Goal: Information Seeking & Learning: Learn about a topic

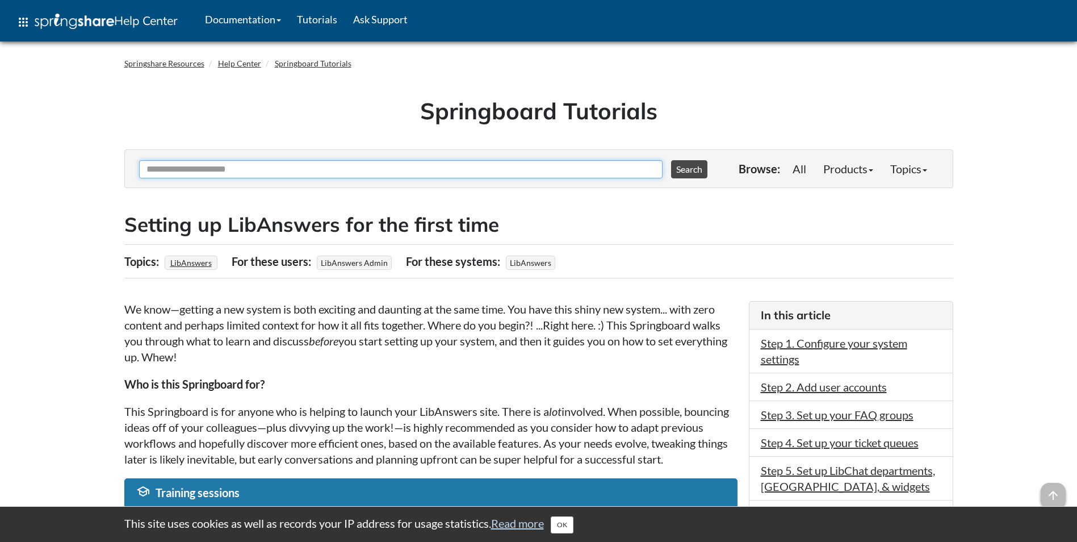
click at [328, 173] on input "Ask Another Question" at bounding box center [401, 169] width 524 height 18
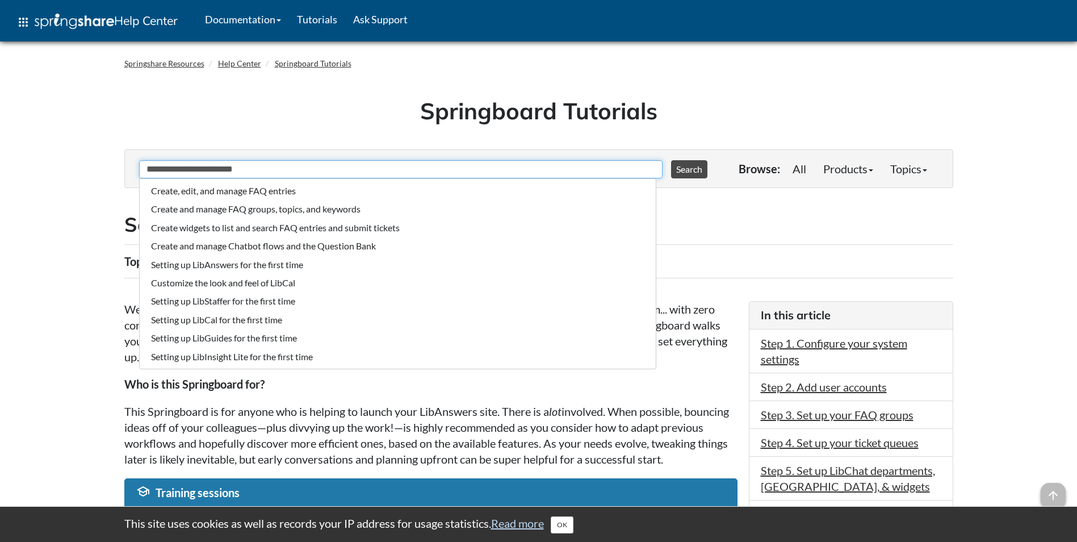
type input "**********"
click at [671, 160] on button "Search" at bounding box center [689, 169] width 36 height 18
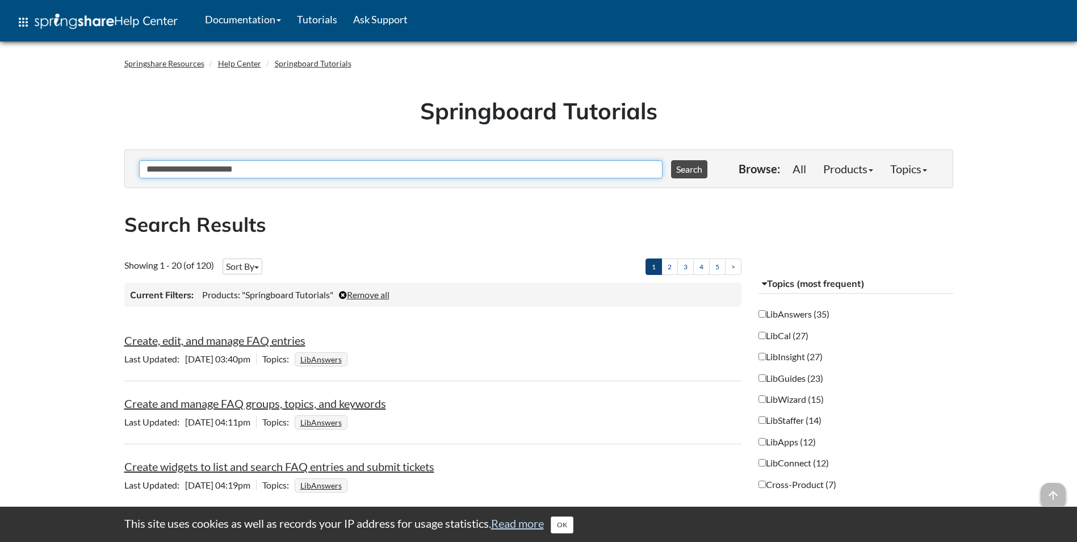
click at [296, 172] on input "**********" at bounding box center [401, 169] width 524 height 18
type input "*"
type input "****"
click at [671, 160] on button "Search" at bounding box center [689, 169] width 36 height 18
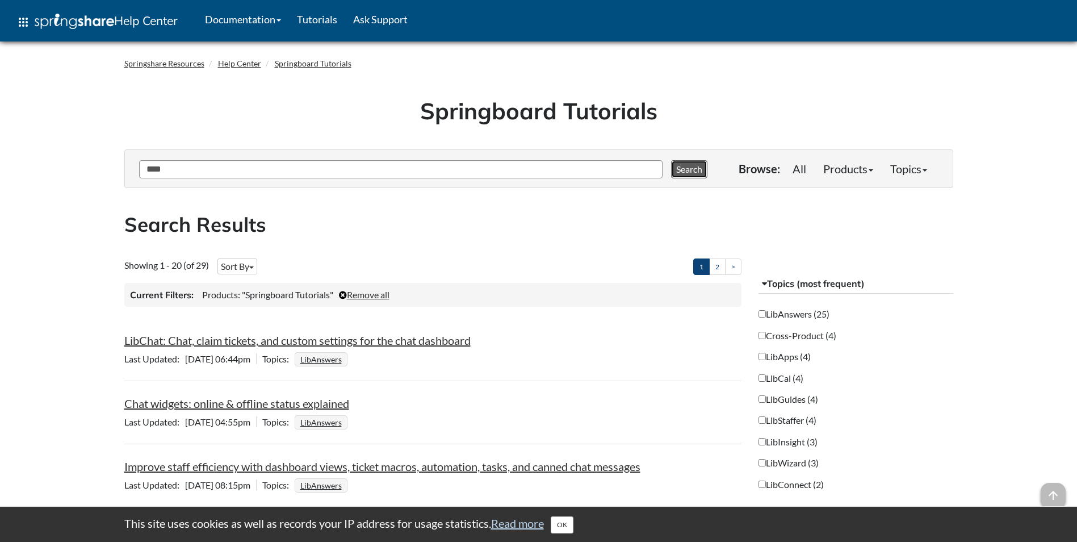
click at [671, 160] on button "Search" at bounding box center [689, 169] width 36 height 18
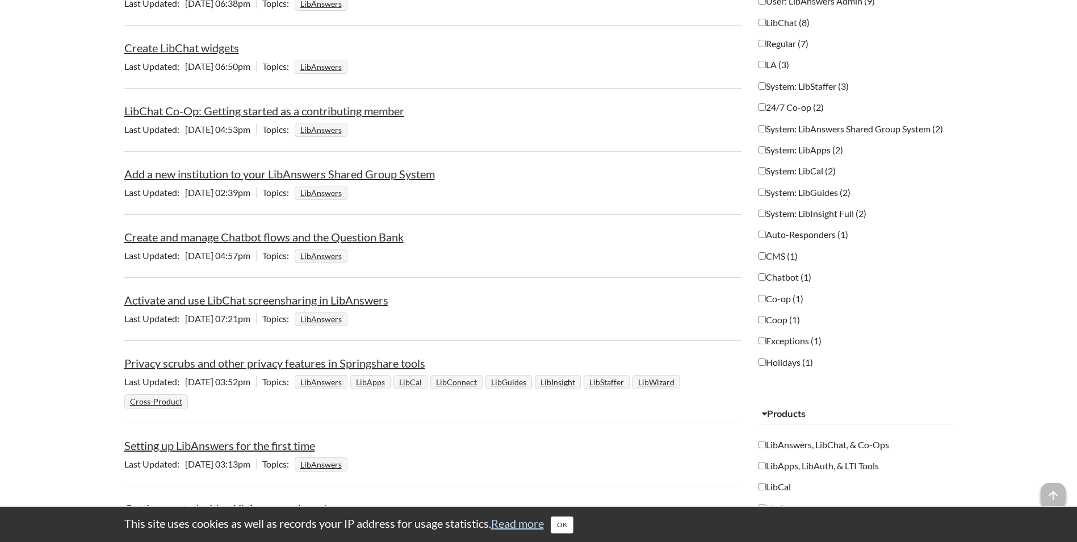
scroll to position [611, 0]
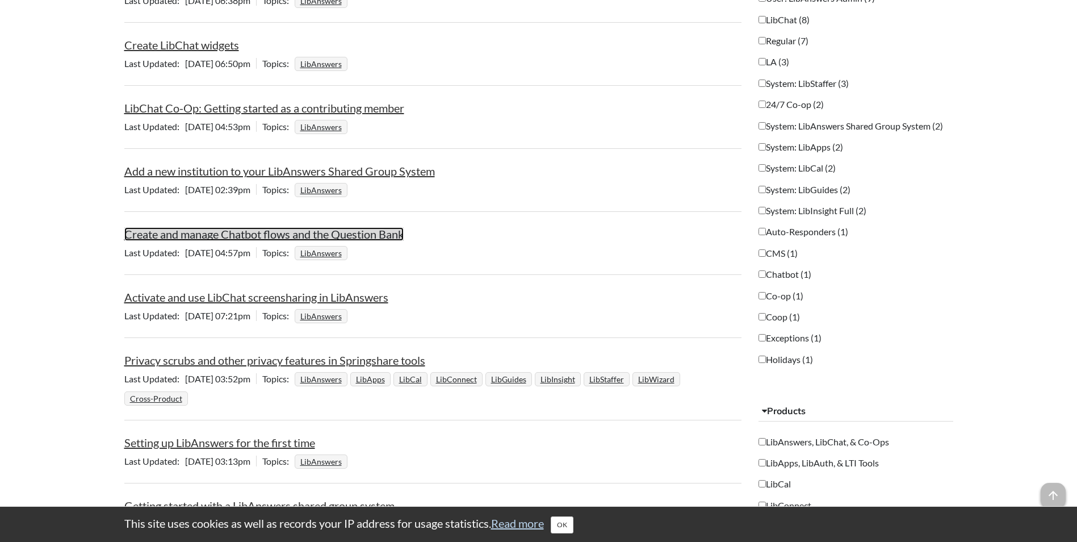
click at [311, 237] on link "Create and manage Chatbot flows and the Question Bank" at bounding box center [263, 234] width 279 height 14
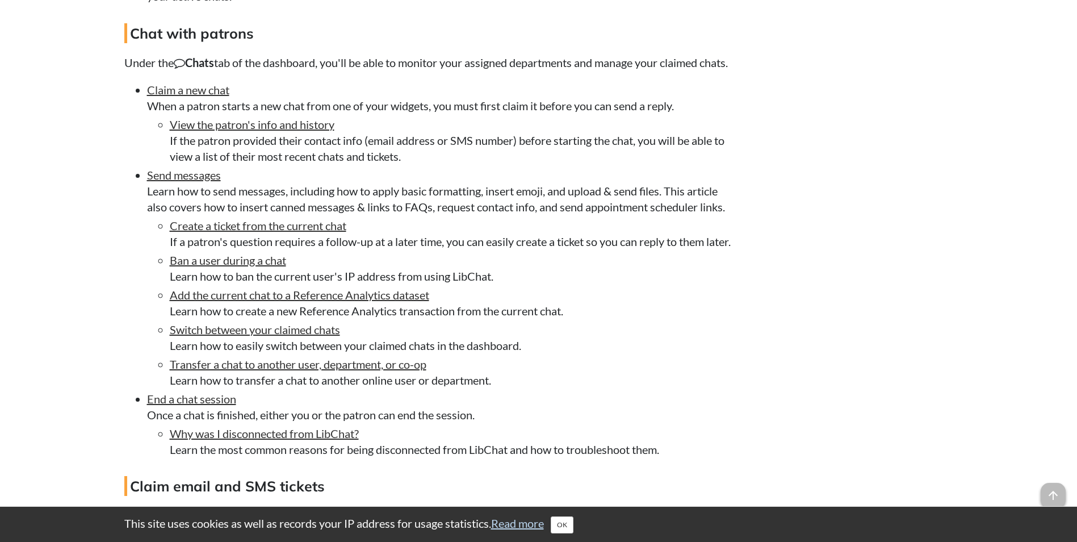
scroll to position [2378, 0]
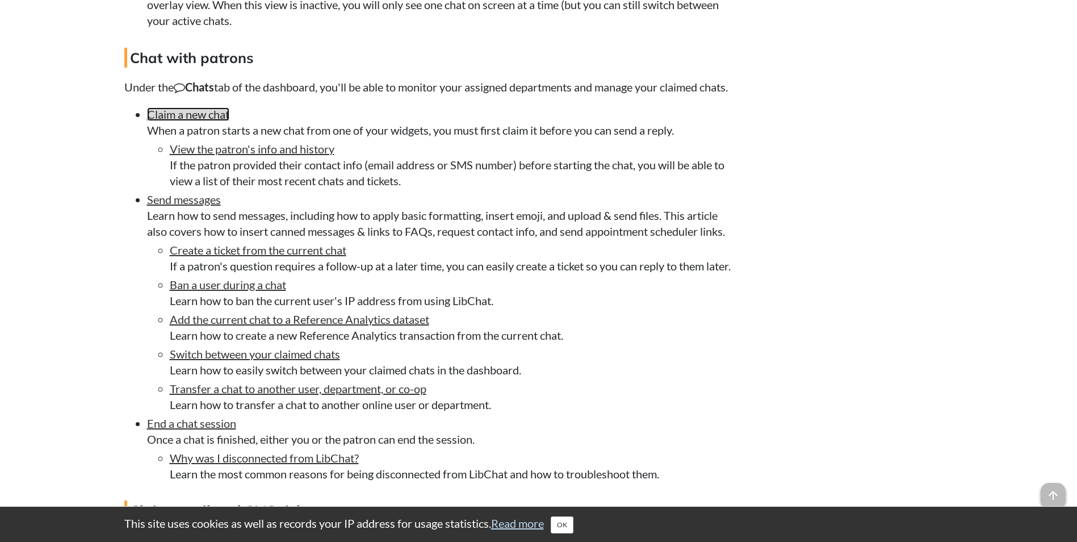
click at [208, 121] on link "Claim a new chat" at bounding box center [188, 114] width 82 height 14
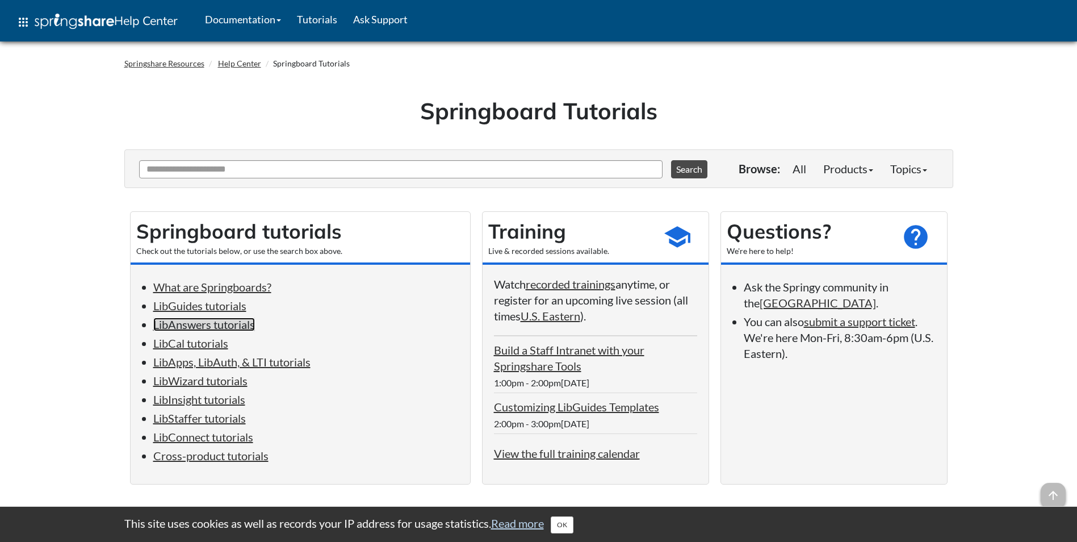
click at [241, 323] on link "LibAnswers tutorials" at bounding box center [204, 324] width 102 height 14
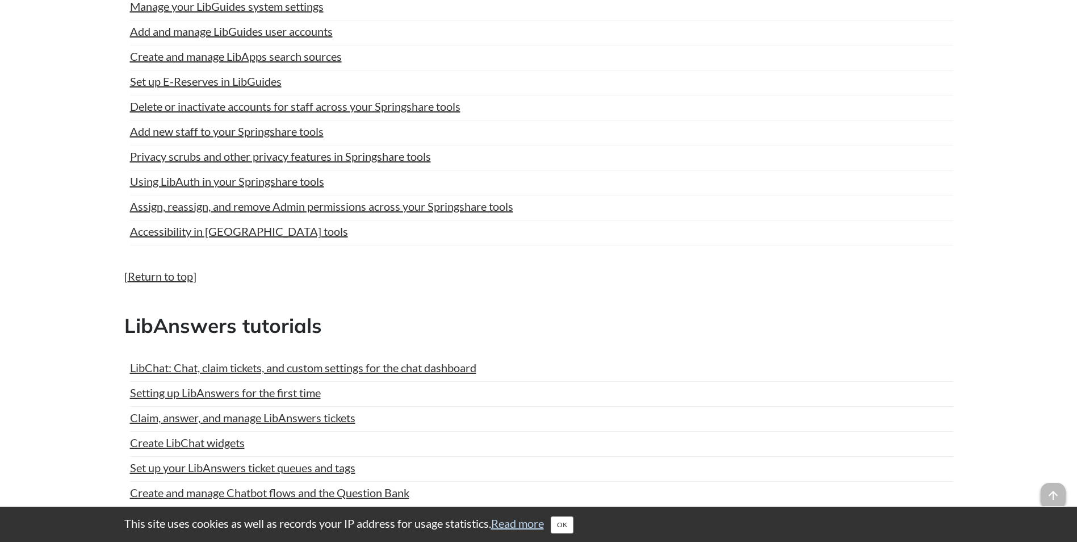
scroll to position [1051, 0]
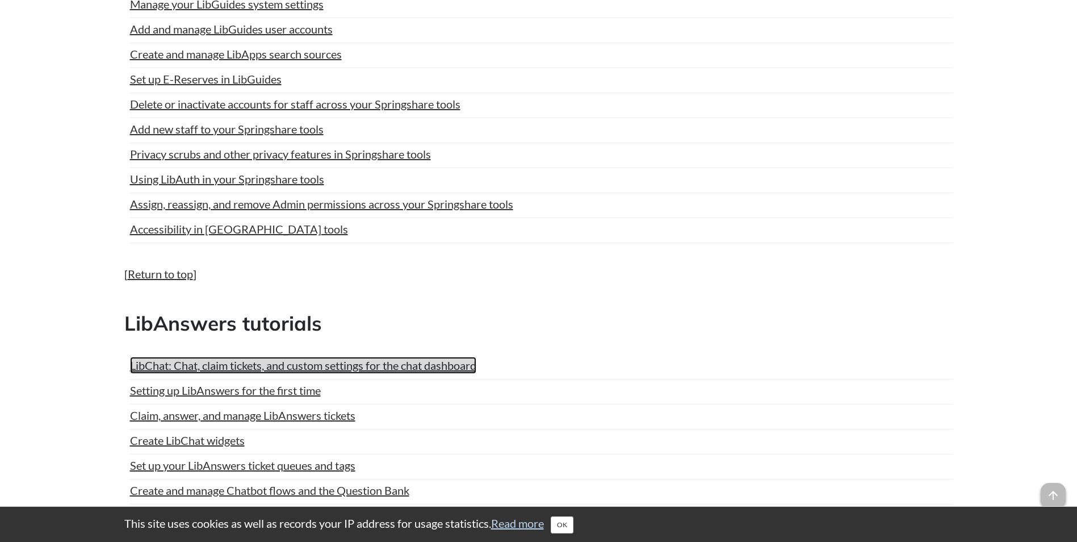
click at [297, 360] on link "LibChat: Chat, claim tickets, and custom settings for the chat dashboard" at bounding box center [303, 365] width 346 height 17
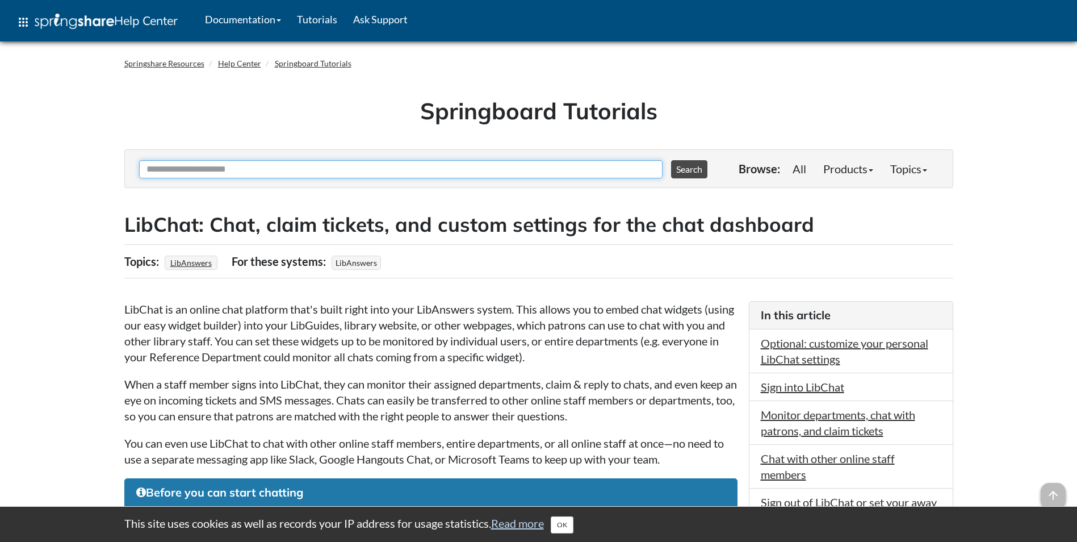
click at [561, 173] on input "Ask Another Question" at bounding box center [401, 169] width 524 height 18
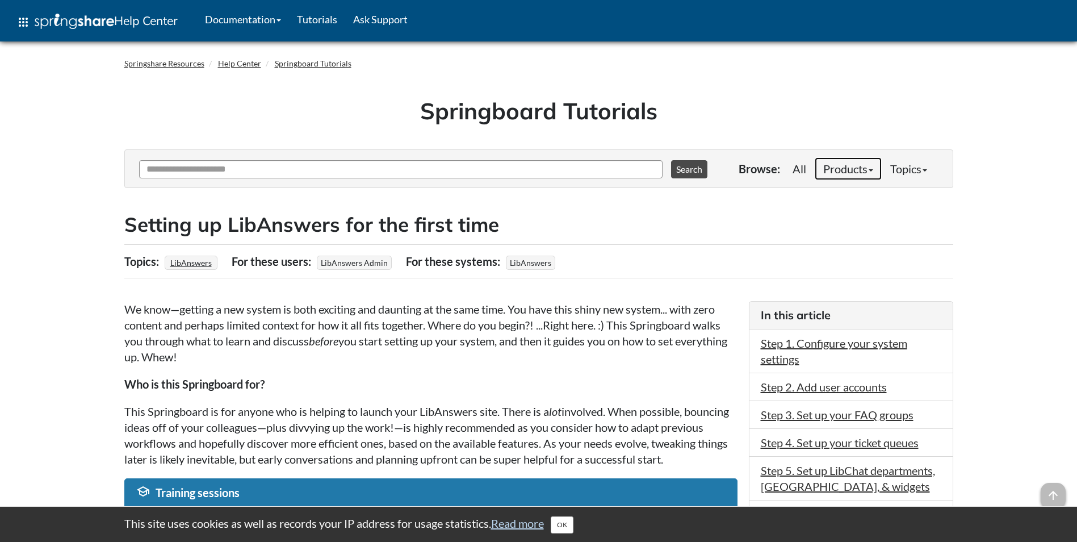
click at [854, 169] on link "Products" at bounding box center [848, 168] width 67 height 23
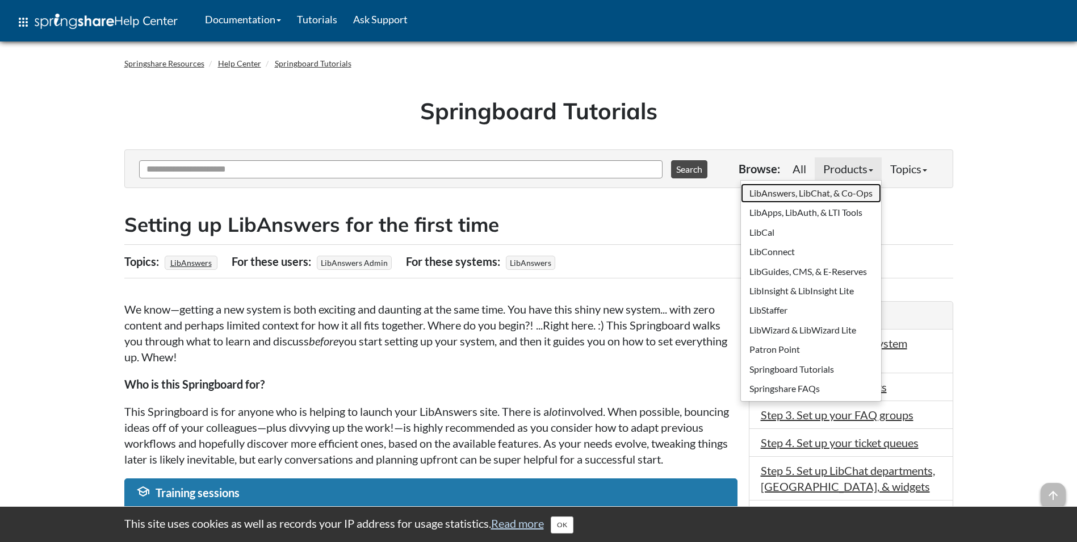
click at [806, 189] on link "LibAnswers, LibChat, & Co-Ops" at bounding box center [811, 192] width 140 height 19
